Goal: Book appointment/travel/reservation

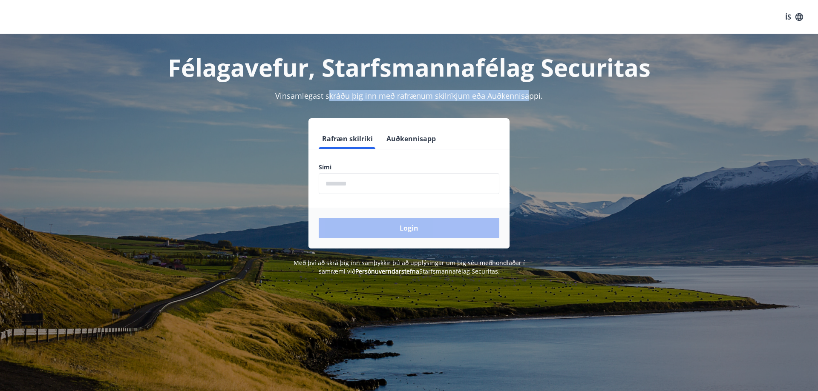
drag, startPoint x: 330, startPoint y: 90, endPoint x: 529, endPoint y: 105, distance: 199.9
click at [529, 105] on div "Félagavefur, Starfsmannafélag Securitas Vinsamlegast skráðu þig inn með rafrænu…" at bounding box center [408, 155] width 613 height 242
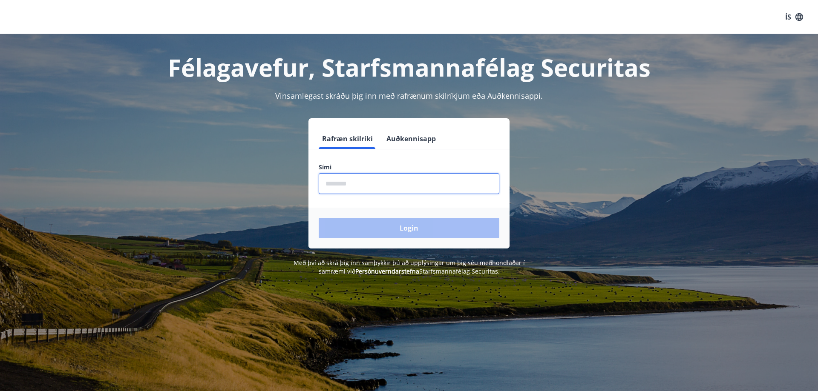
click at [378, 186] on input "phone" at bounding box center [409, 183] width 181 height 21
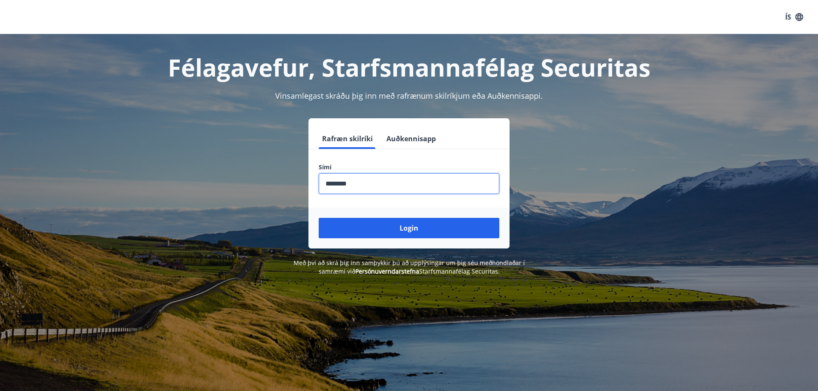
type input "********"
click at [319, 218] on button "Login" at bounding box center [409, 228] width 181 height 20
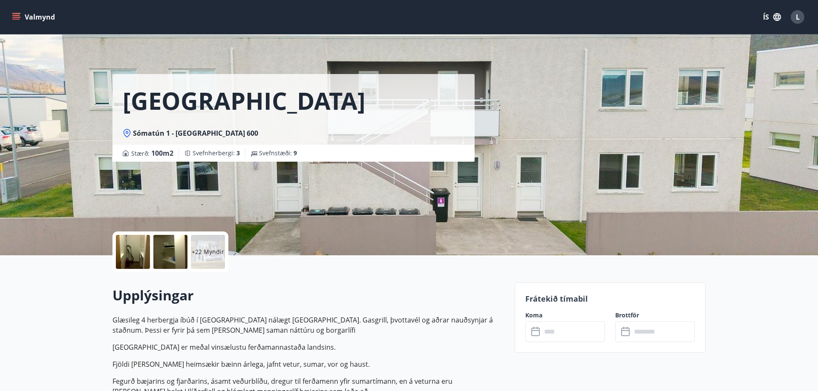
click at [130, 253] on div at bounding box center [133, 252] width 34 height 34
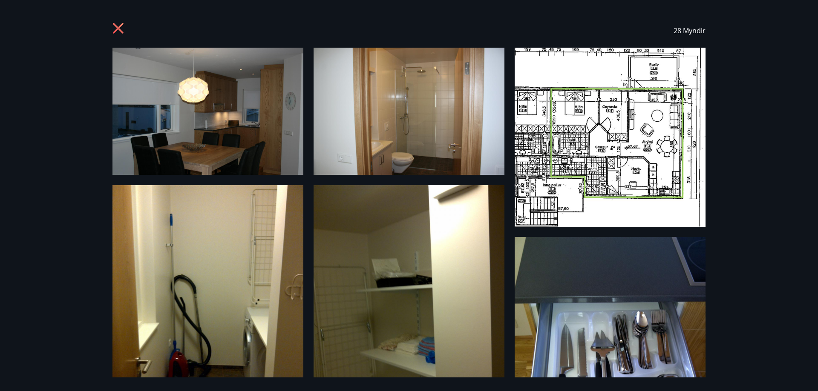
click at [216, 99] on img at bounding box center [207, 111] width 191 height 127
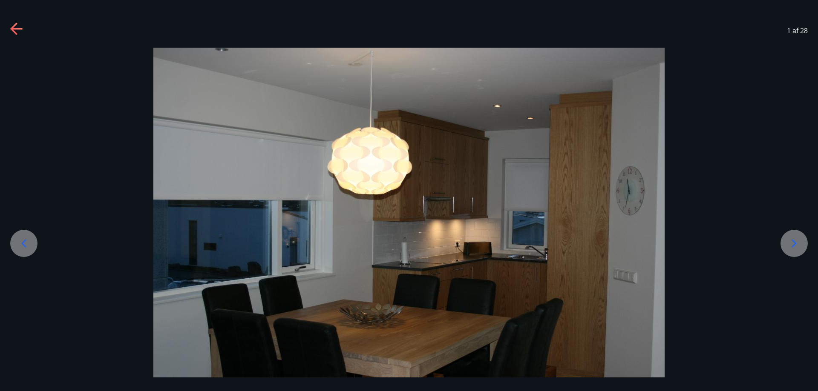
click at [794, 238] on icon at bounding box center [794, 244] width 14 height 14
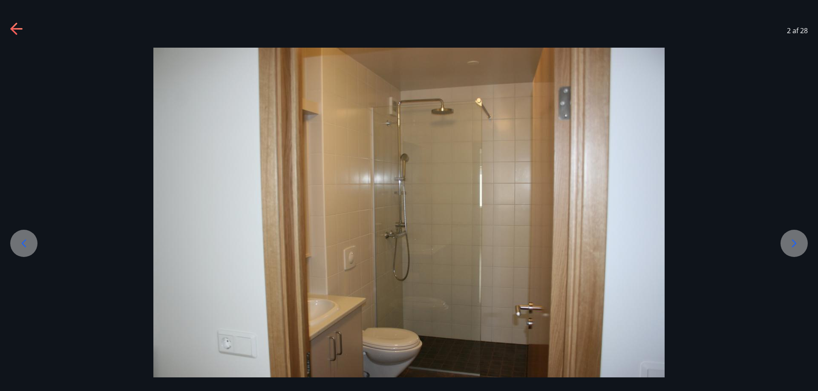
click at [794, 238] on icon at bounding box center [794, 244] width 14 height 14
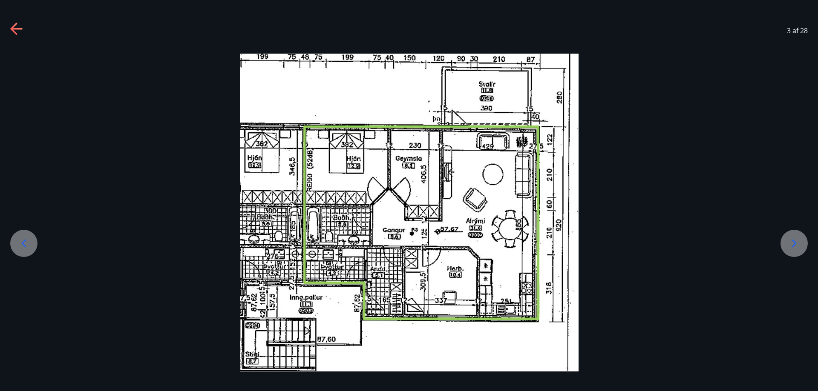
click at [17, 245] on icon at bounding box center [24, 244] width 14 height 14
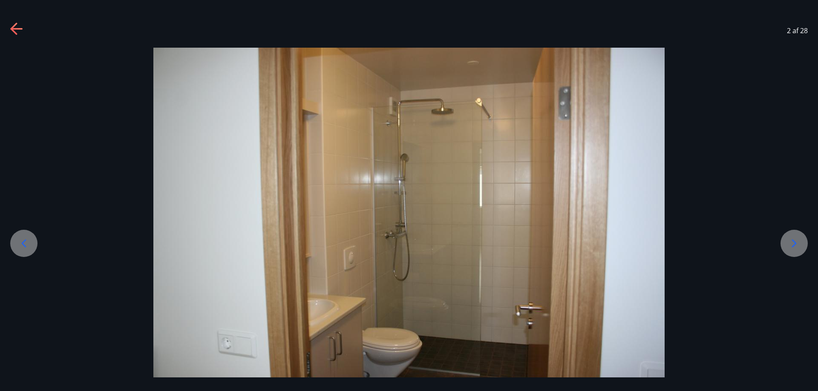
click at [791, 243] on icon at bounding box center [794, 244] width 14 height 14
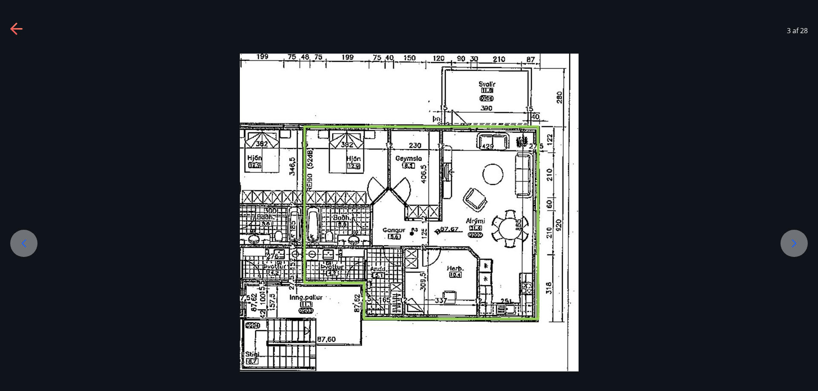
click at [791, 243] on icon at bounding box center [794, 244] width 14 height 14
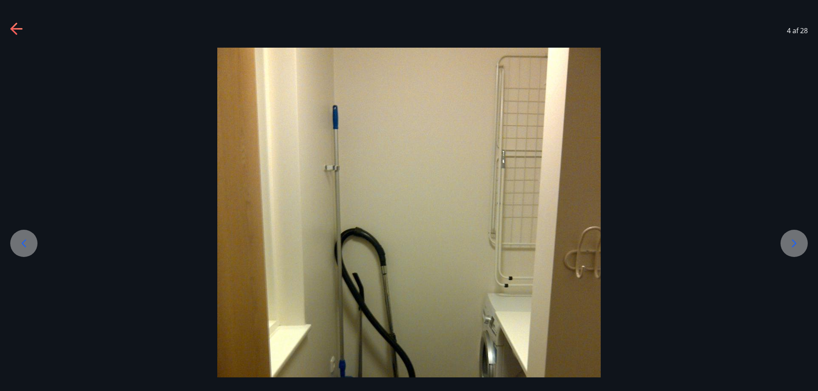
click at [791, 243] on icon at bounding box center [794, 244] width 14 height 14
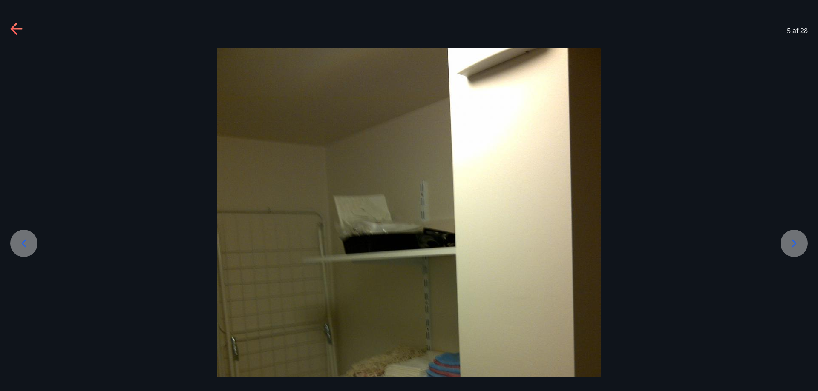
click at [791, 243] on icon at bounding box center [794, 244] width 14 height 14
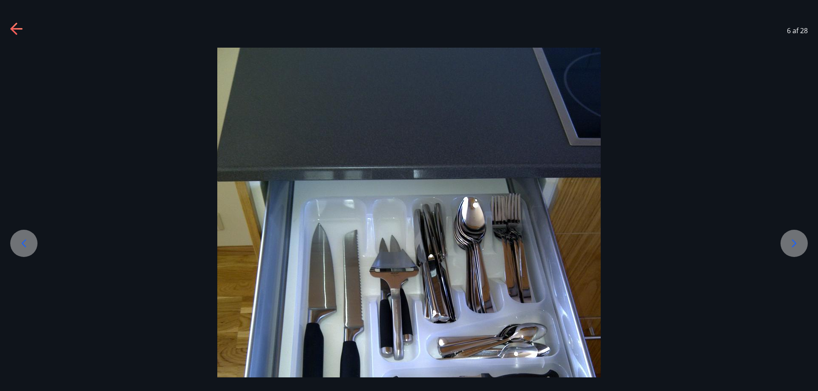
click at [26, 239] on icon at bounding box center [24, 244] width 14 height 14
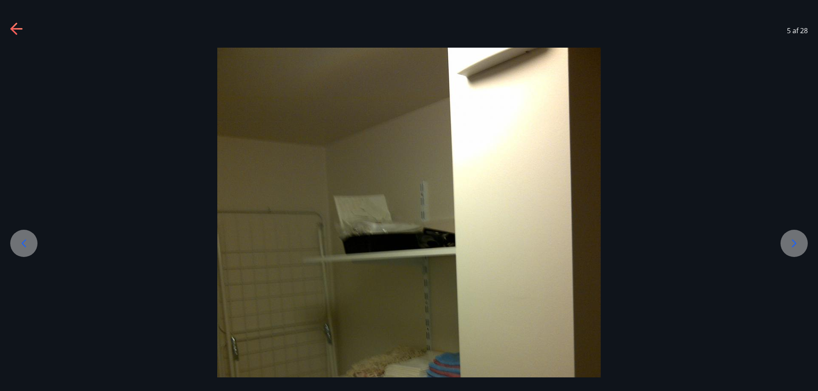
click at [800, 246] on icon at bounding box center [794, 244] width 14 height 14
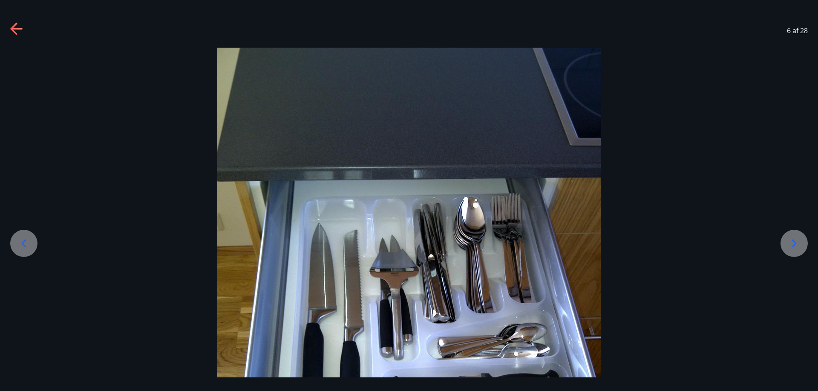
click at [800, 246] on icon at bounding box center [794, 244] width 14 height 14
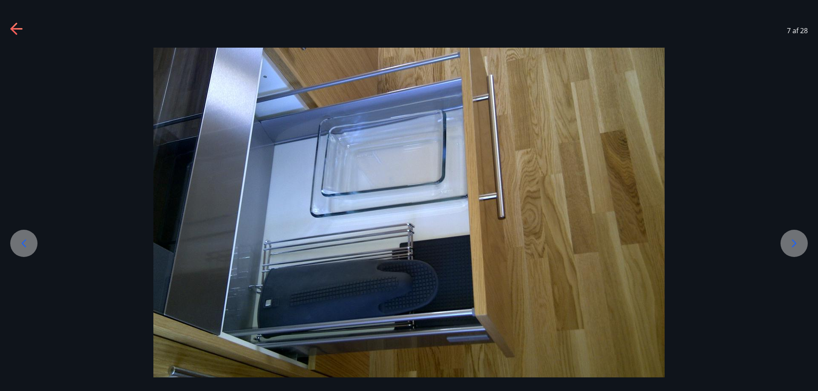
click at [800, 246] on icon at bounding box center [794, 244] width 14 height 14
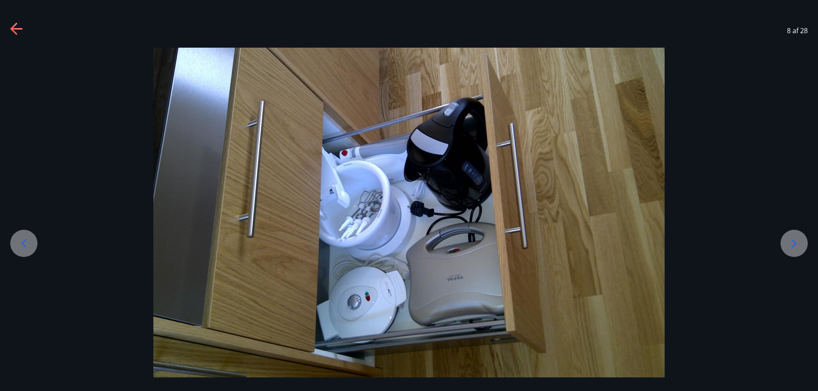
click at [800, 246] on icon at bounding box center [794, 244] width 14 height 14
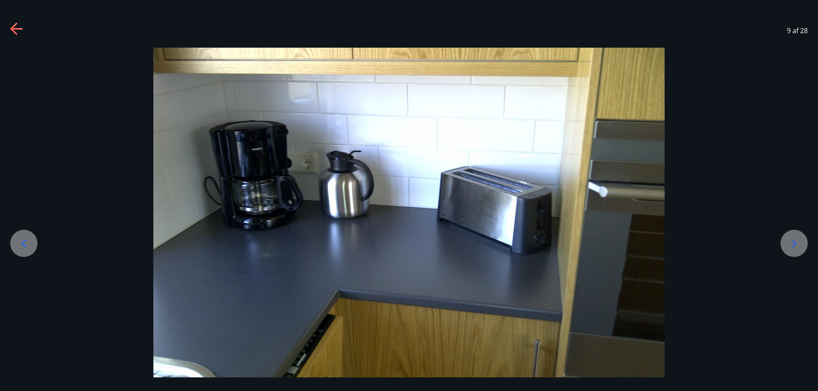
click at [800, 246] on icon at bounding box center [794, 244] width 14 height 14
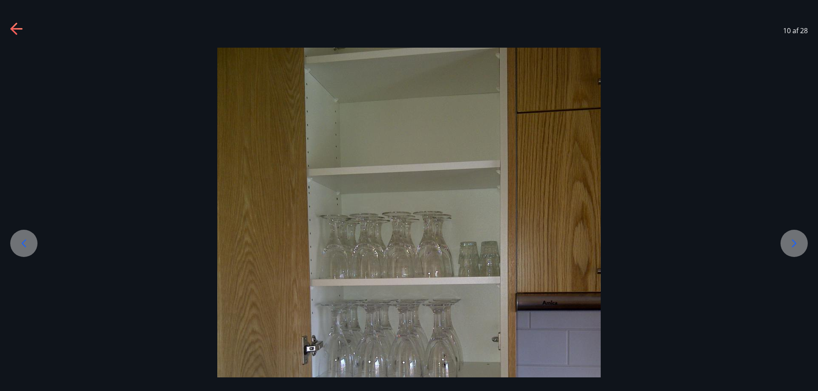
click at [800, 246] on icon at bounding box center [794, 244] width 14 height 14
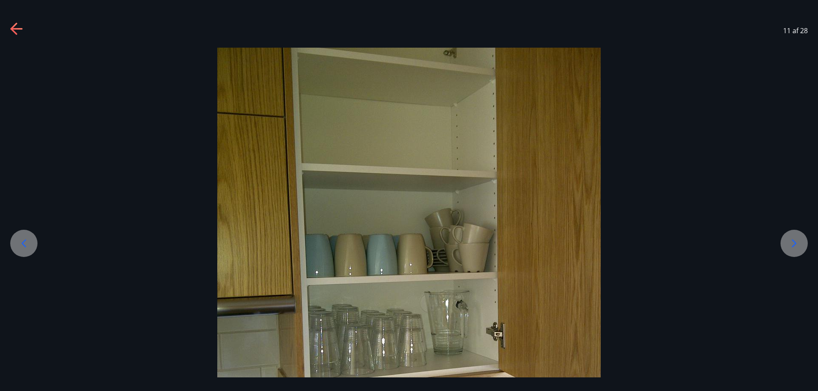
click at [800, 246] on icon at bounding box center [794, 244] width 14 height 14
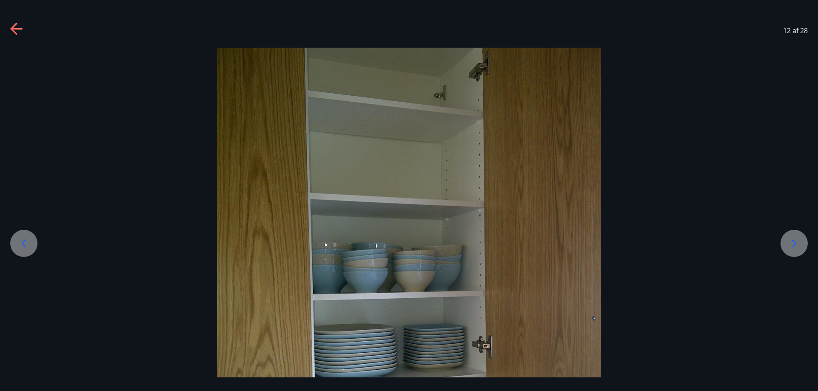
click at [800, 246] on icon at bounding box center [794, 244] width 14 height 14
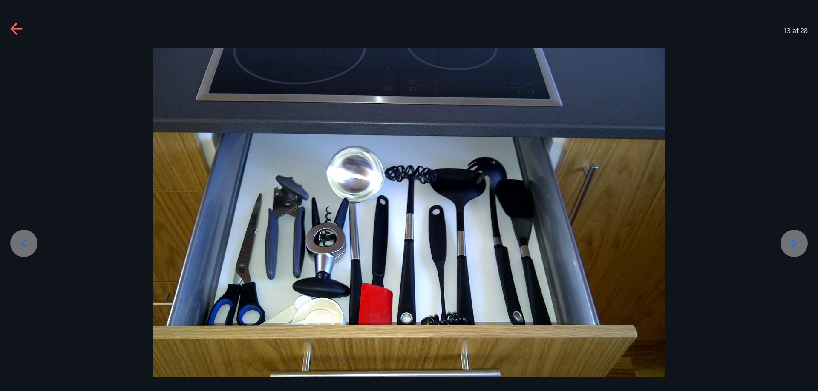
click at [800, 246] on icon at bounding box center [794, 244] width 14 height 14
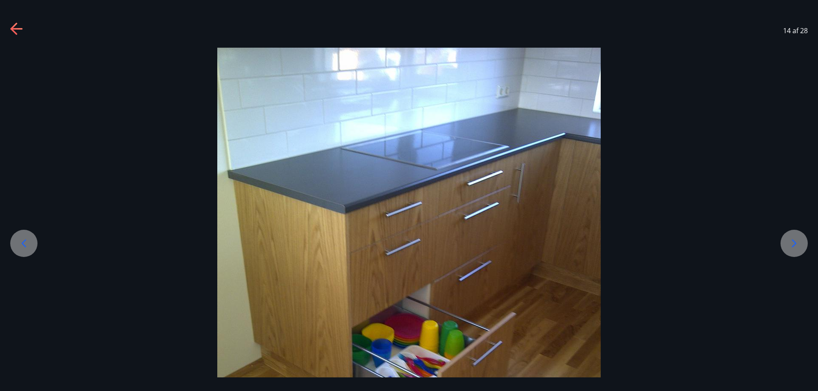
click at [800, 246] on icon at bounding box center [794, 244] width 14 height 14
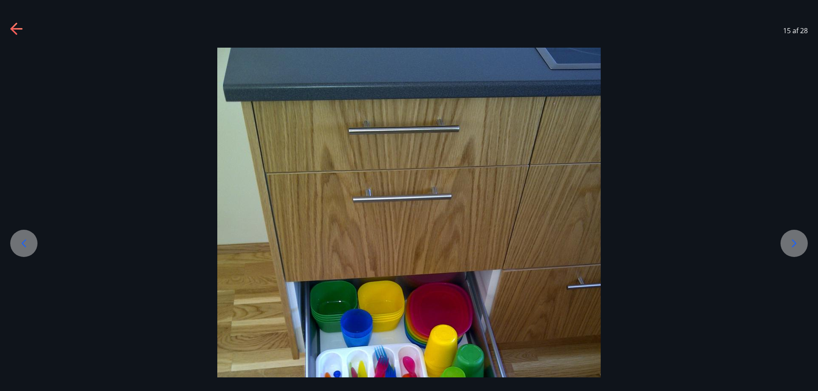
click at [800, 246] on icon at bounding box center [794, 244] width 14 height 14
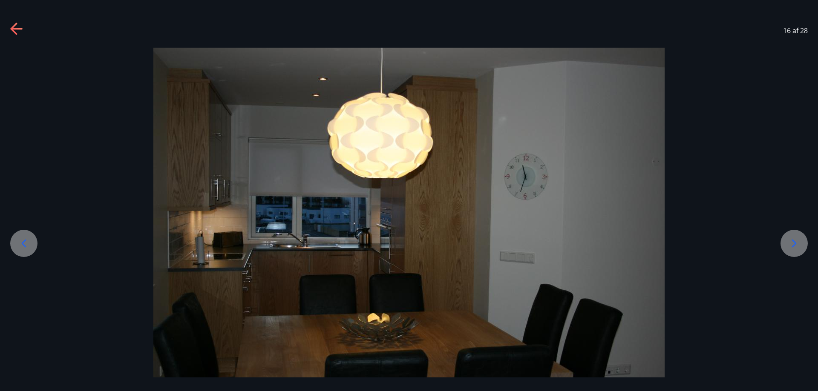
click at [800, 246] on icon at bounding box center [794, 244] width 14 height 14
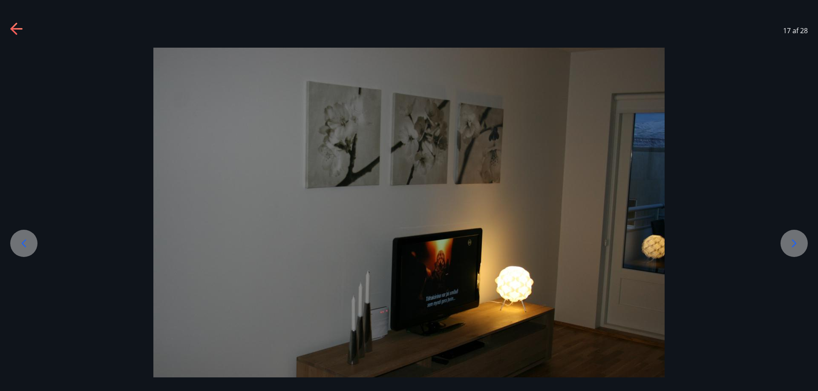
click at [800, 246] on icon at bounding box center [794, 244] width 14 height 14
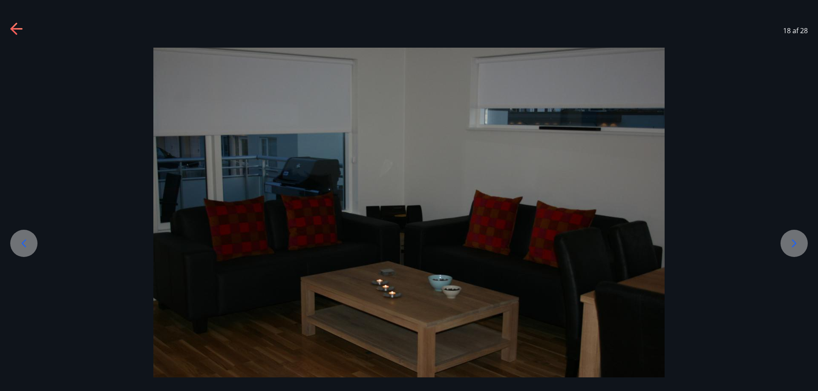
click at [800, 246] on icon at bounding box center [794, 244] width 14 height 14
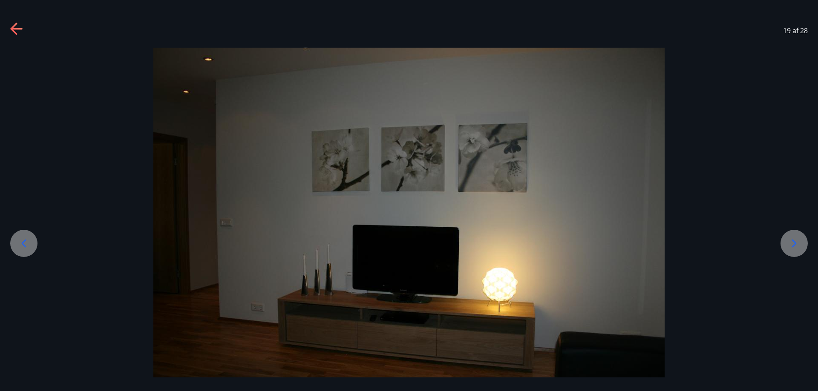
click at [800, 246] on icon at bounding box center [794, 244] width 14 height 14
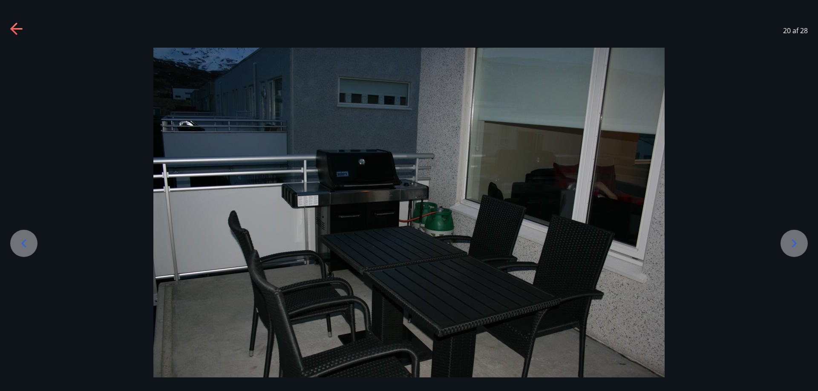
click at [800, 246] on icon at bounding box center [794, 244] width 14 height 14
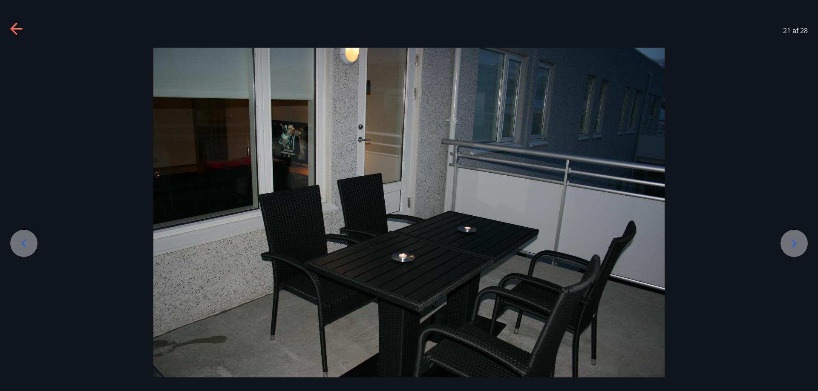
click at [800, 246] on icon at bounding box center [794, 244] width 14 height 14
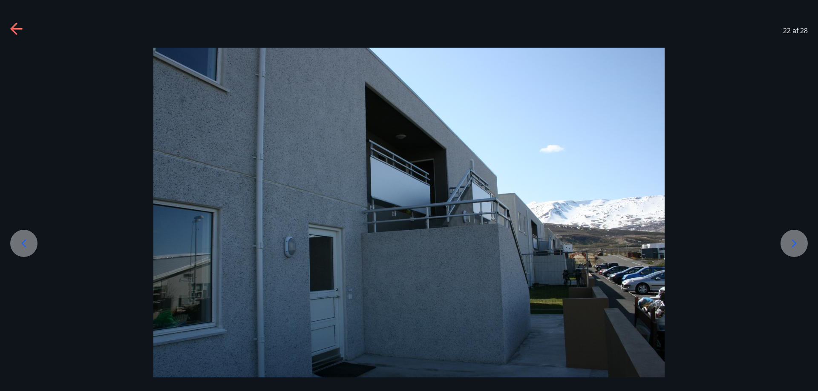
click at [800, 246] on icon at bounding box center [794, 244] width 14 height 14
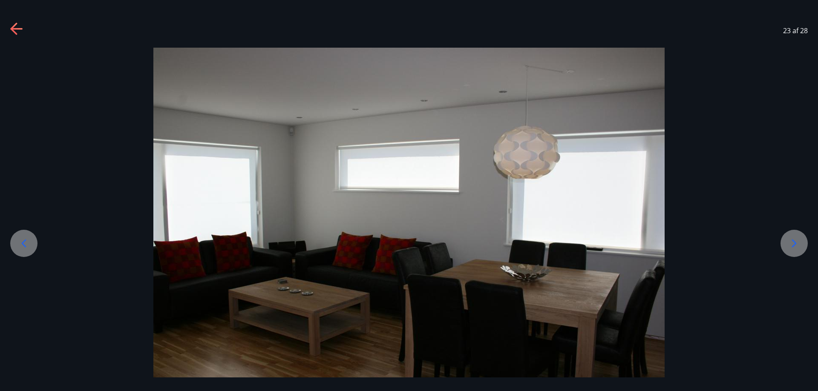
click at [800, 246] on icon at bounding box center [794, 244] width 14 height 14
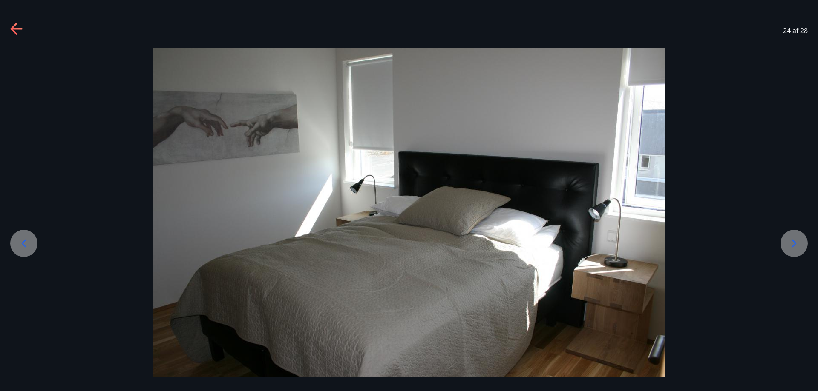
click at [800, 246] on icon at bounding box center [794, 244] width 14 height 14
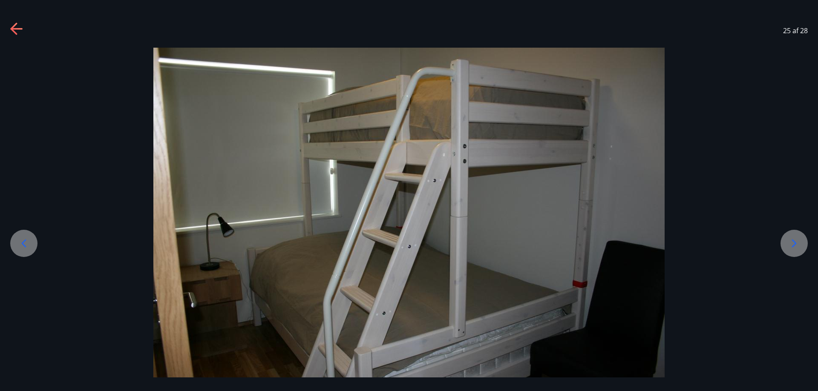
click at [17, 239] on div at bounding box center [23, 243] width 27 height 27
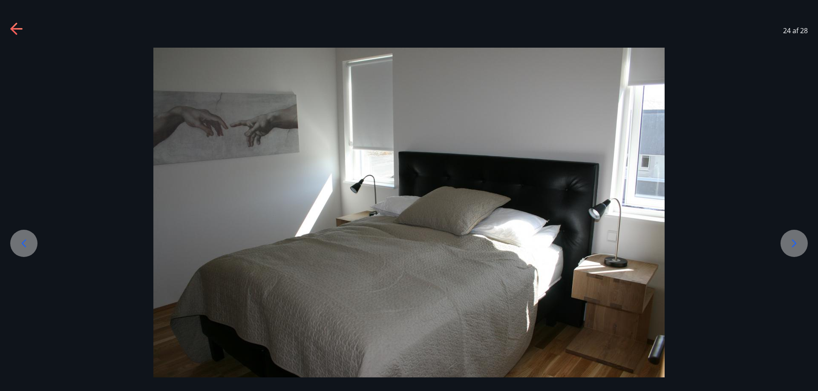
click at [800, 242] on icon at bounding box center [794, 244] width 14 height 14
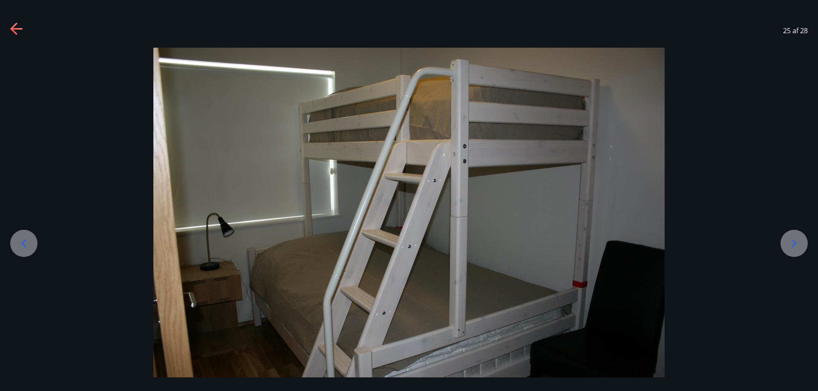
click at [800, 242] on icon at bounding box center [794, 244] width 14 height 14
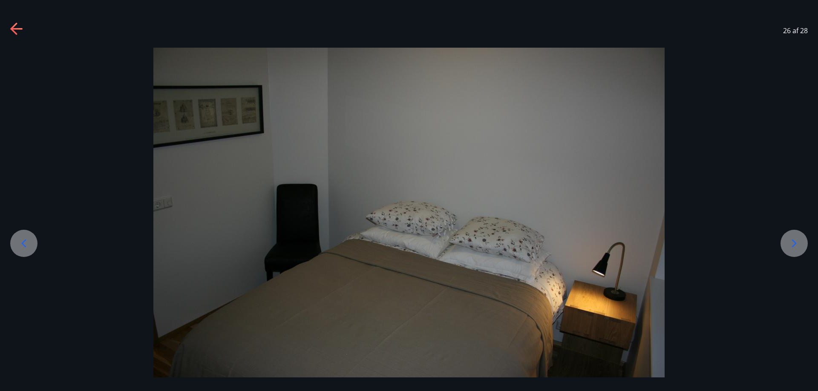
click at [800, 242] on icon at bounding box center [794, 244] width 14 height 14
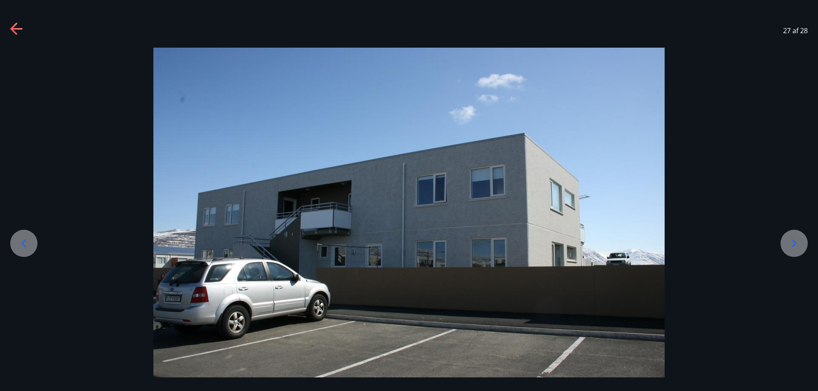
click at [800, 242] on icon at bounding box center [794, 244] width 14 height 14
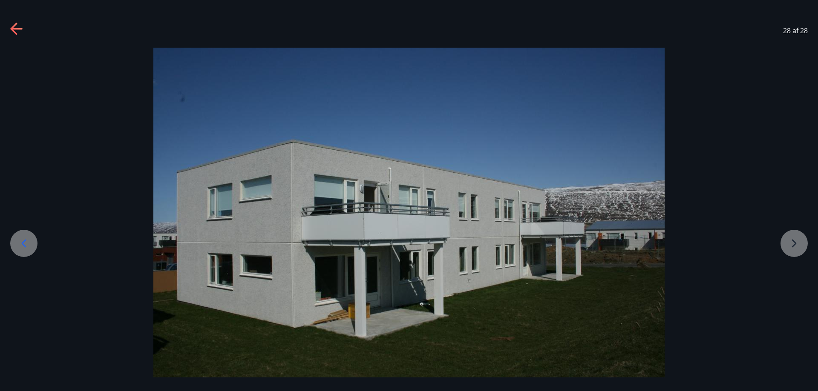
click at [800, 242] on div at bounding box center [409, 218] width 818 height 341
